Goal: Task Accomplishment & Management: Use online tool/utility

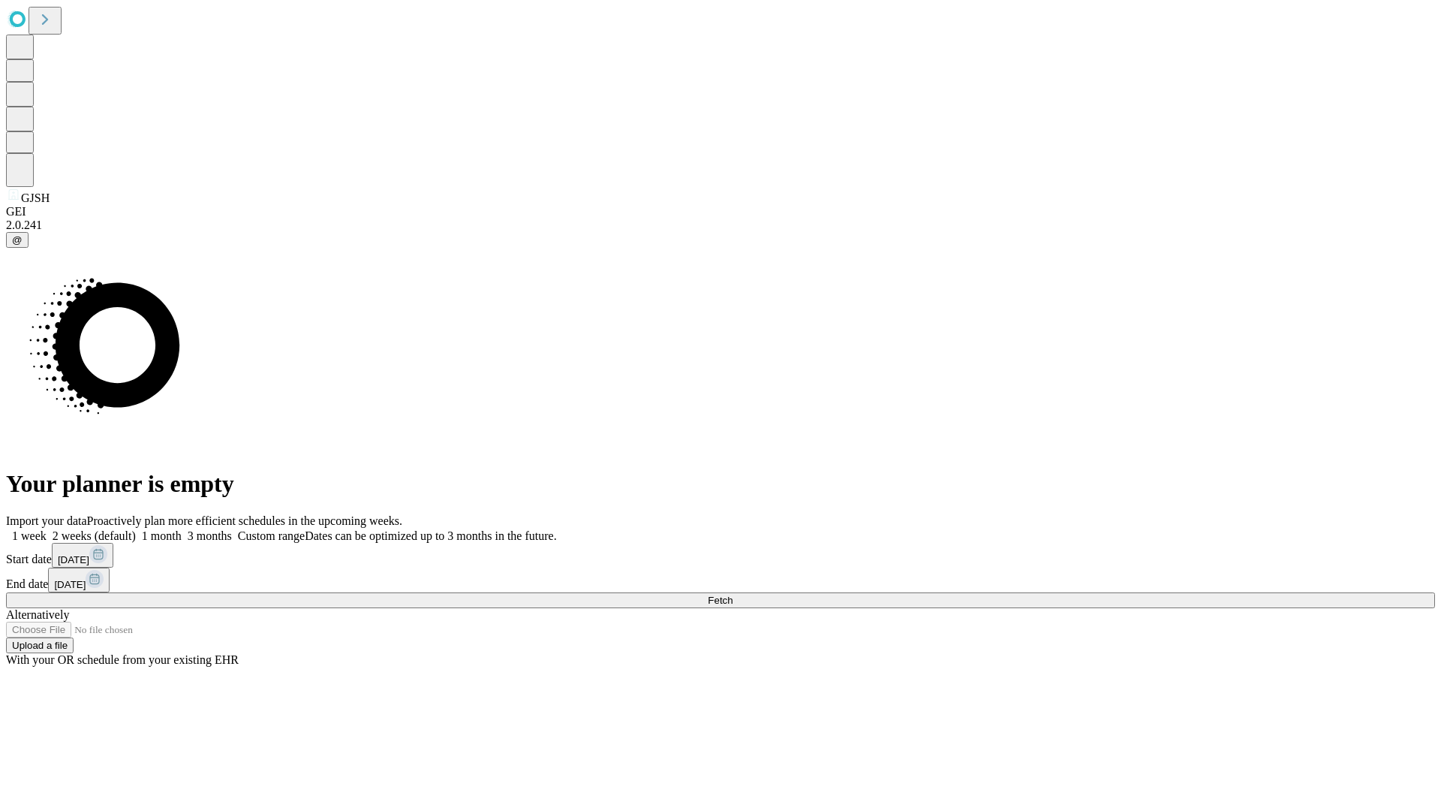
click at [732, 594] on span "Fetch" at bounding box center [720, 599] width 25 height 11
